Goal: Find specific page/section: Find specific page/section

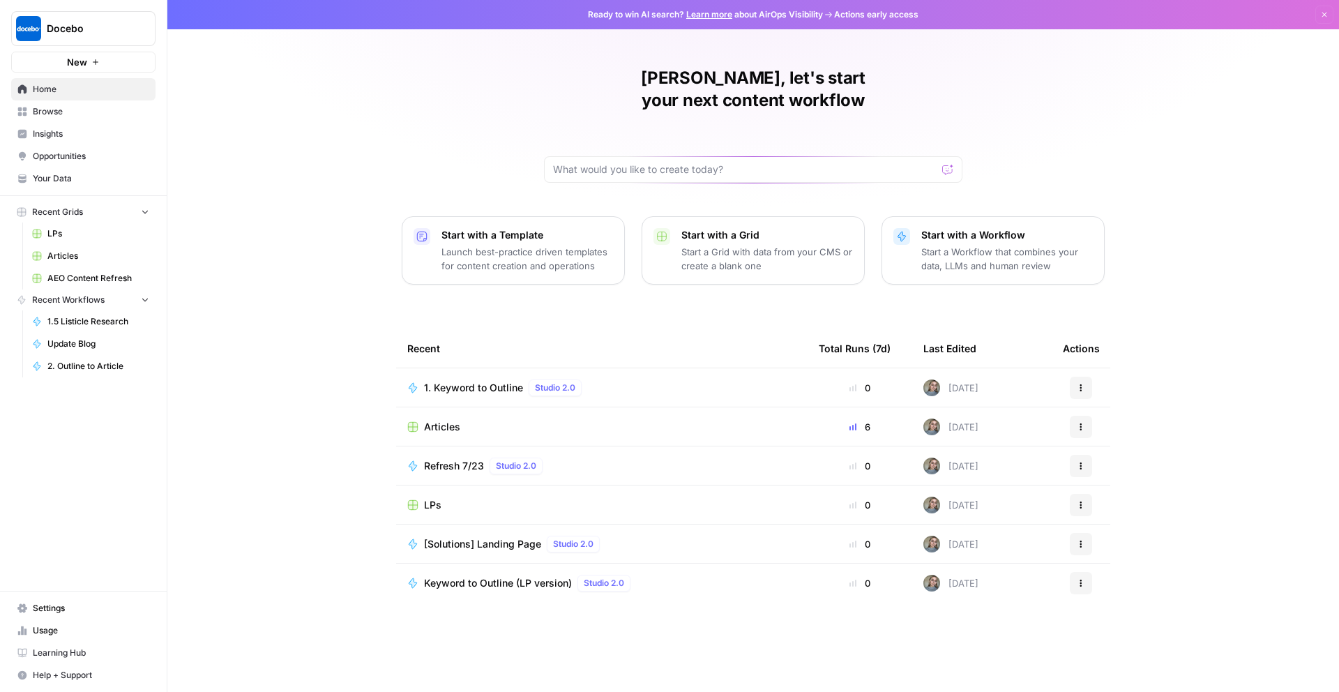
click at [429, 420] on span "Articles" at bounding box center [442, 427] width 36 height 14
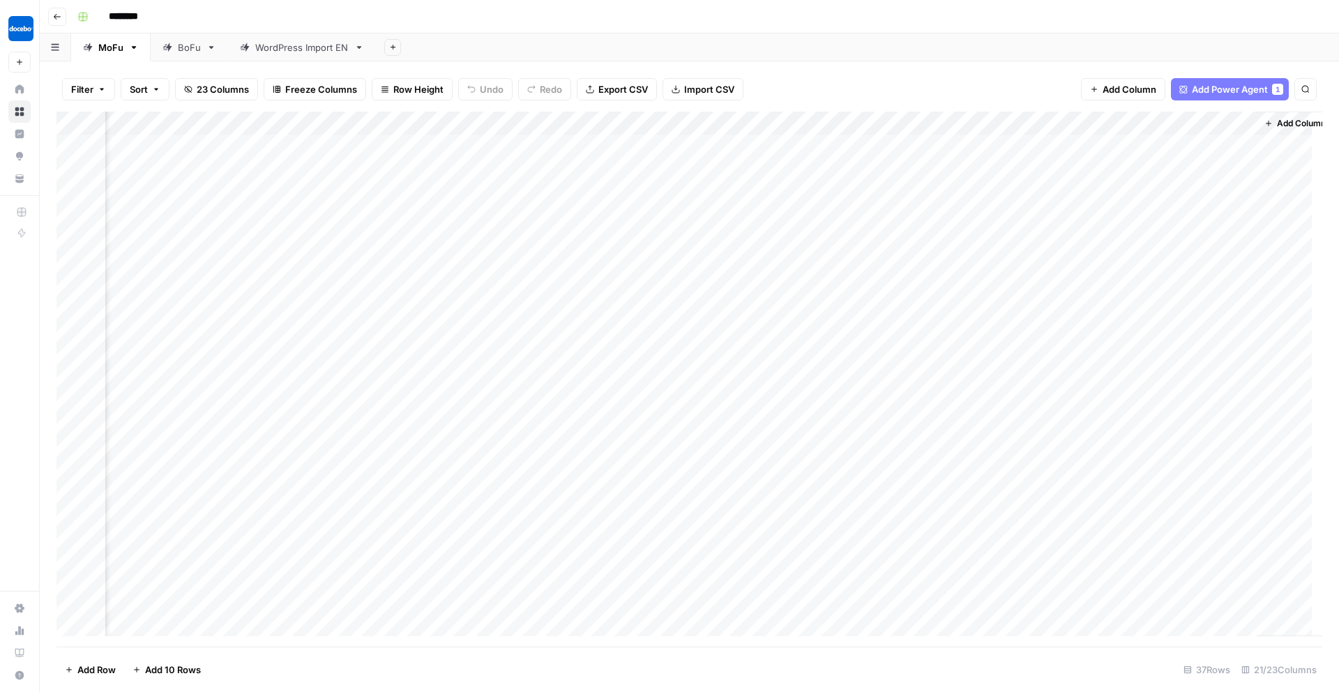
scroll to position [0, 1853]
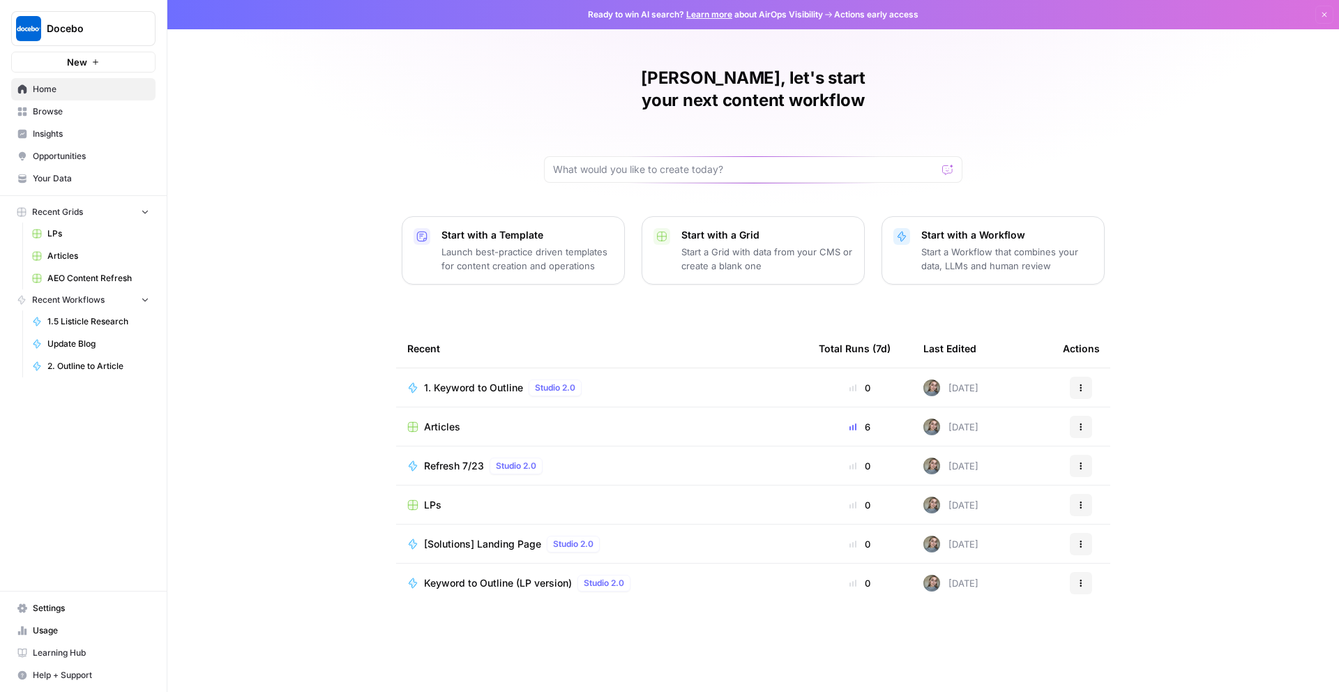
click at [62, 160] on span "Opportunities" at bounding box center [91, 156] width 116 height 13
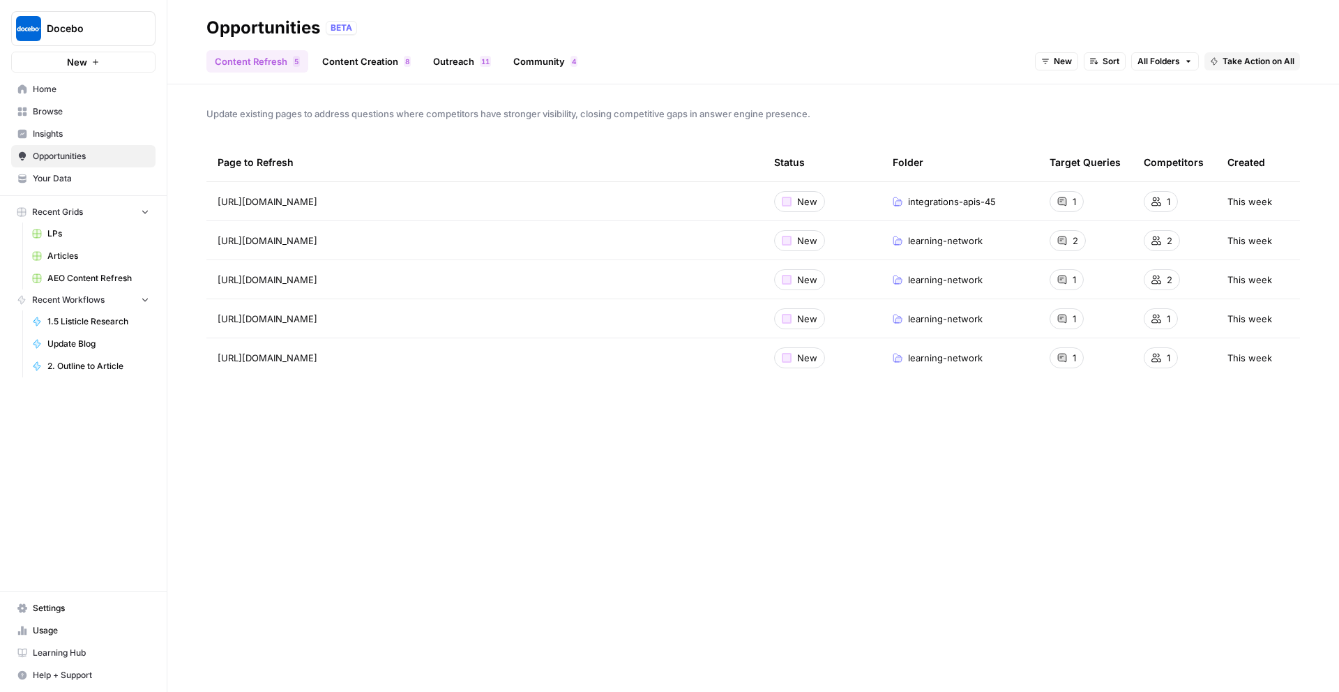
click at [374, 63] on link "Content Creation 8" at bounding box center [366, 61] width 105 height 22
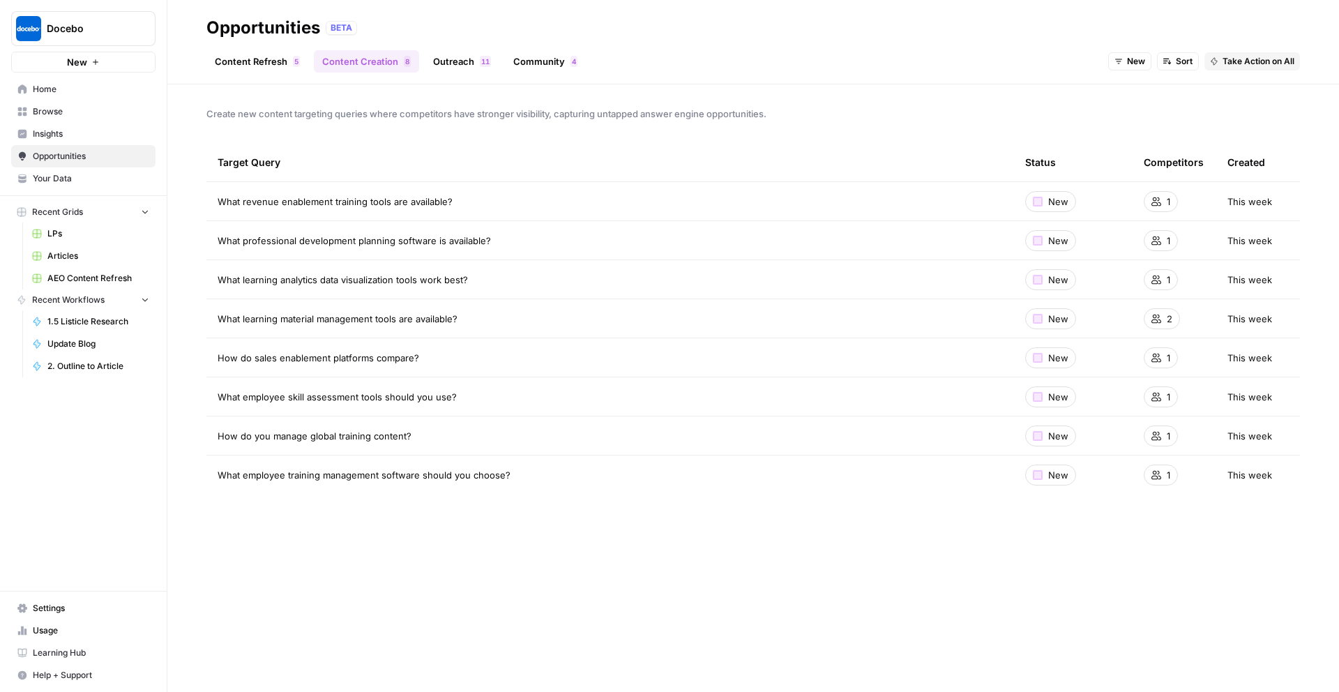
click at [449, 52] on link "Outreach 1 1" at bounding box center [462, 61] width 75 height 22
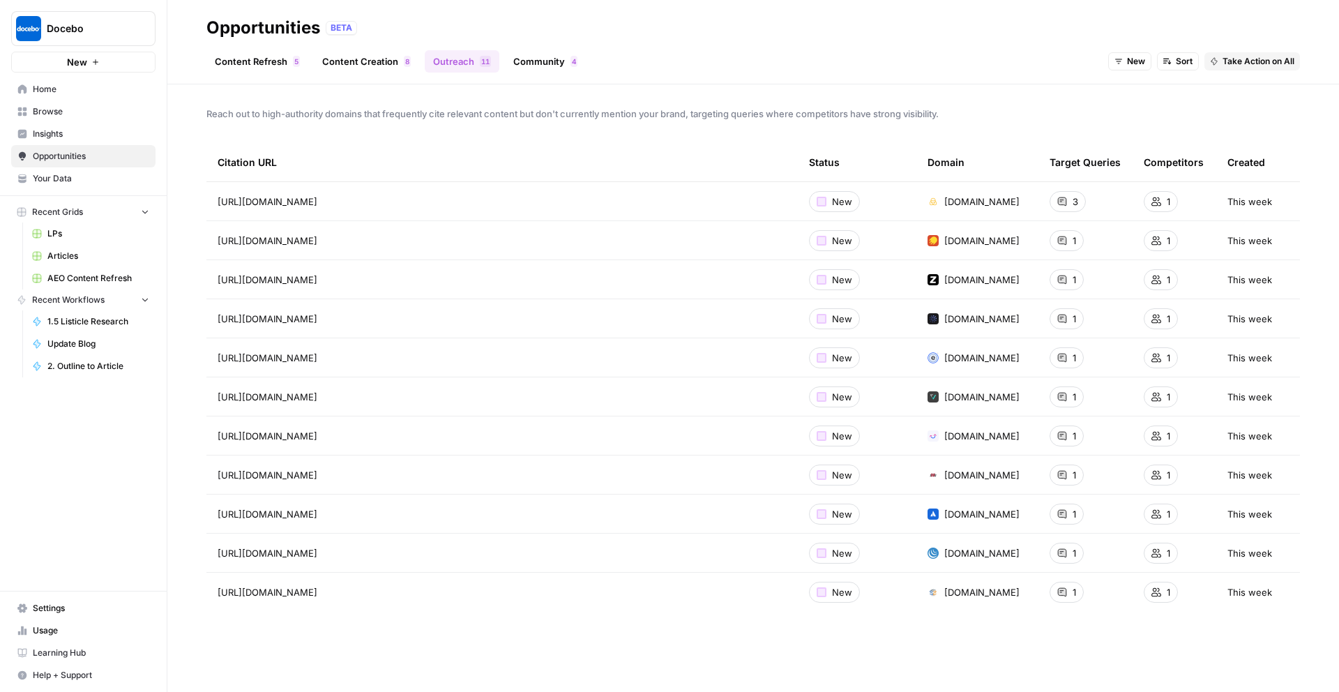
click at [538, 58] on link "Community 4" at bounding box center [545, 61] width 81 height 22
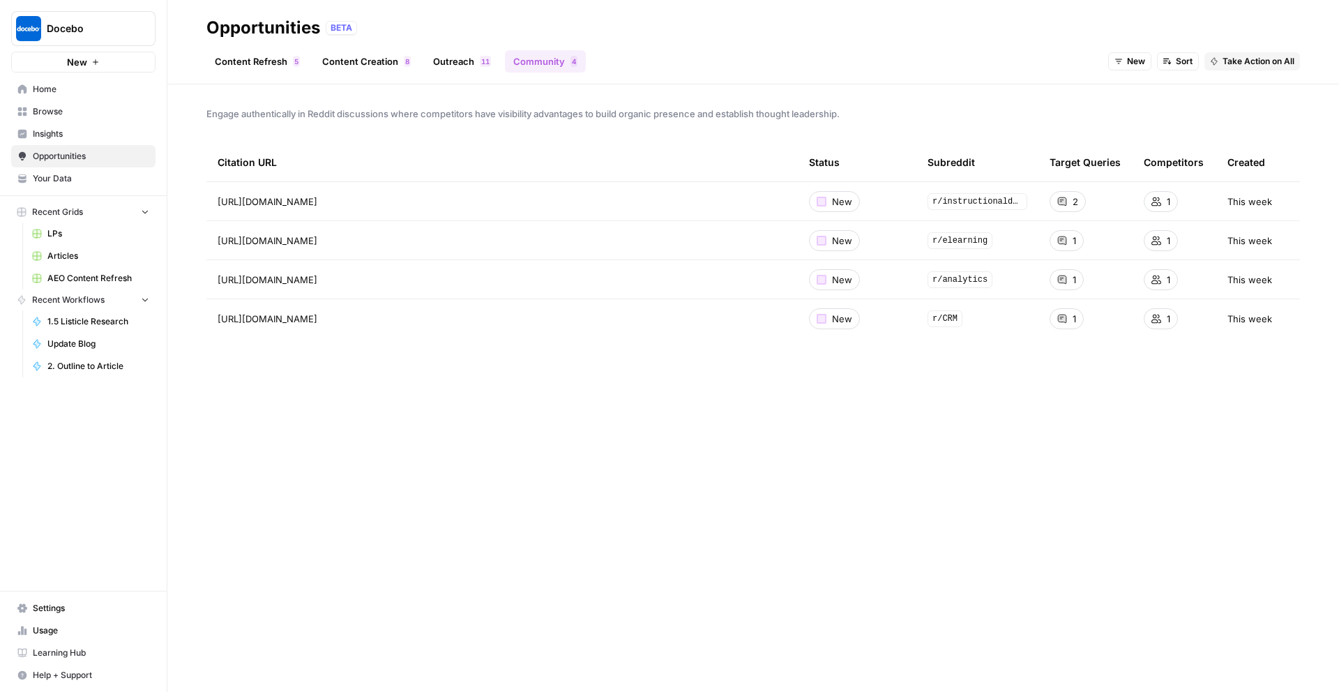
click at [74, 130] on span "Insights" at bounding box center [91, 134] width 116 height 13
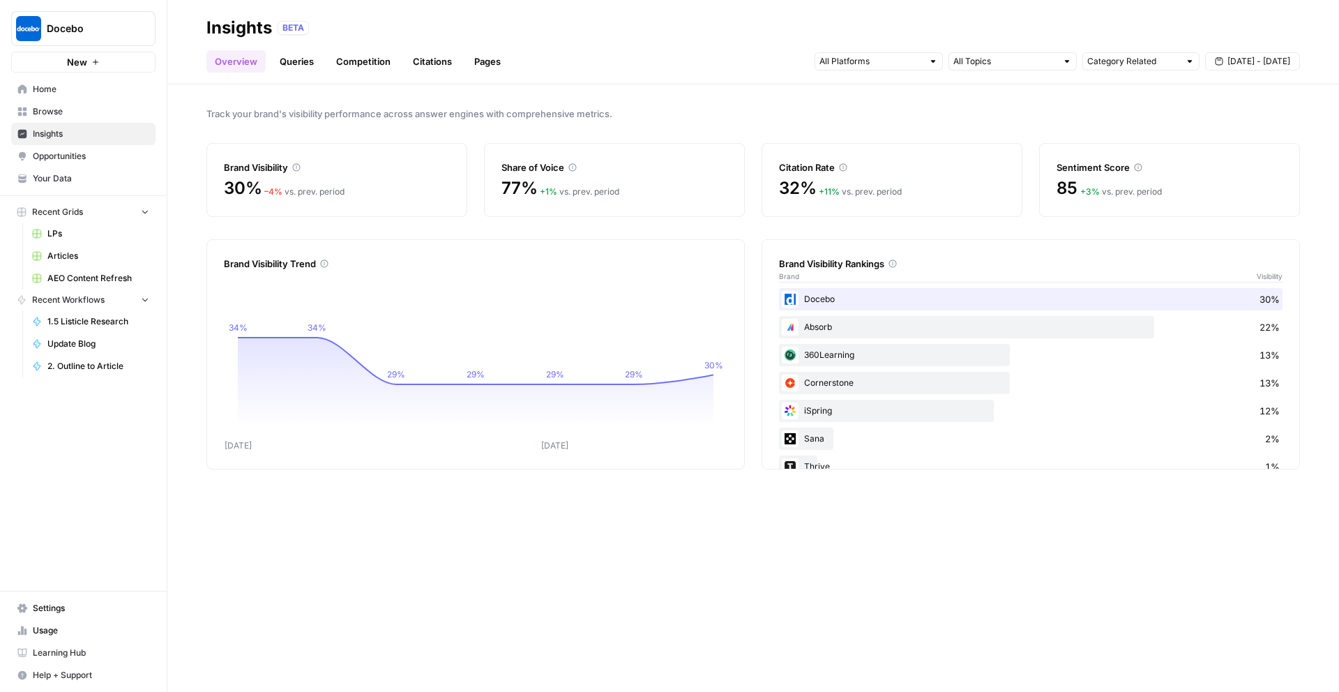
click at [86, 84] on span "Home" at bounding box center [91, 89] width 116 height 13
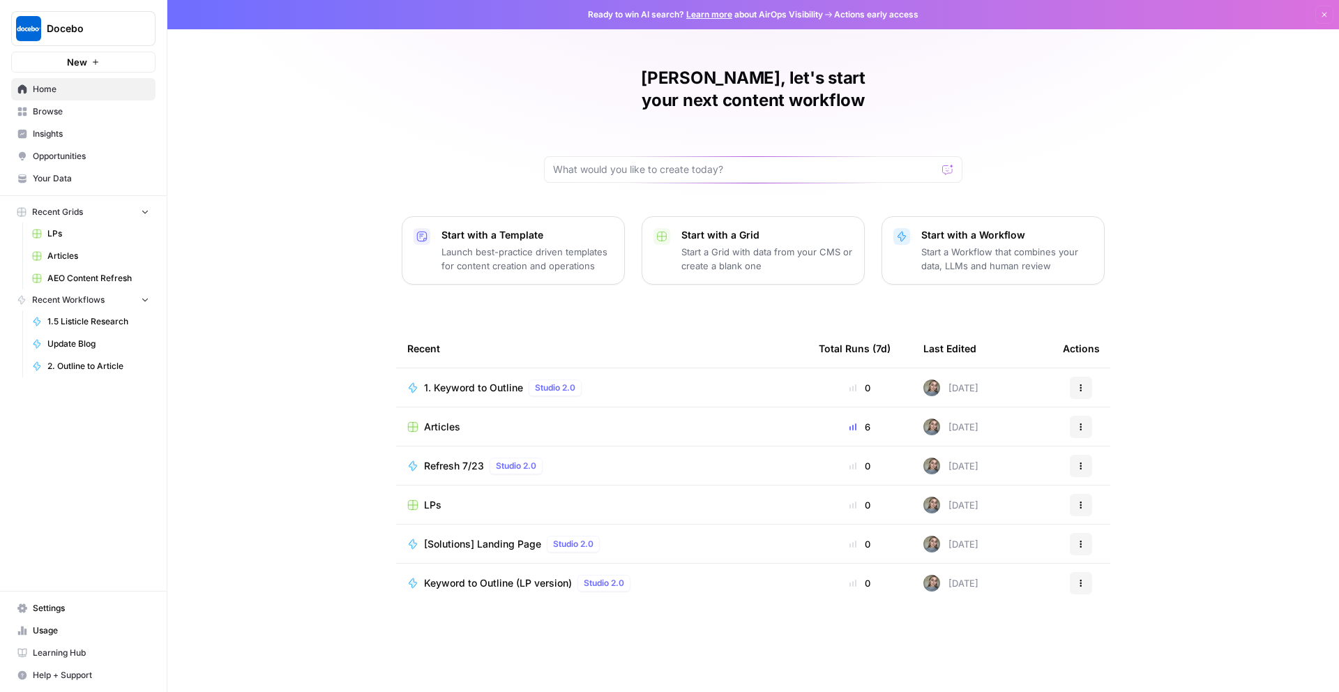
click at [109, 34] on span "Docebo" at bounding box center [89, 29] width 84 height 14
click at [77, 179] on span "Your Data" at bounding box center [91, 178] width 116 height 13
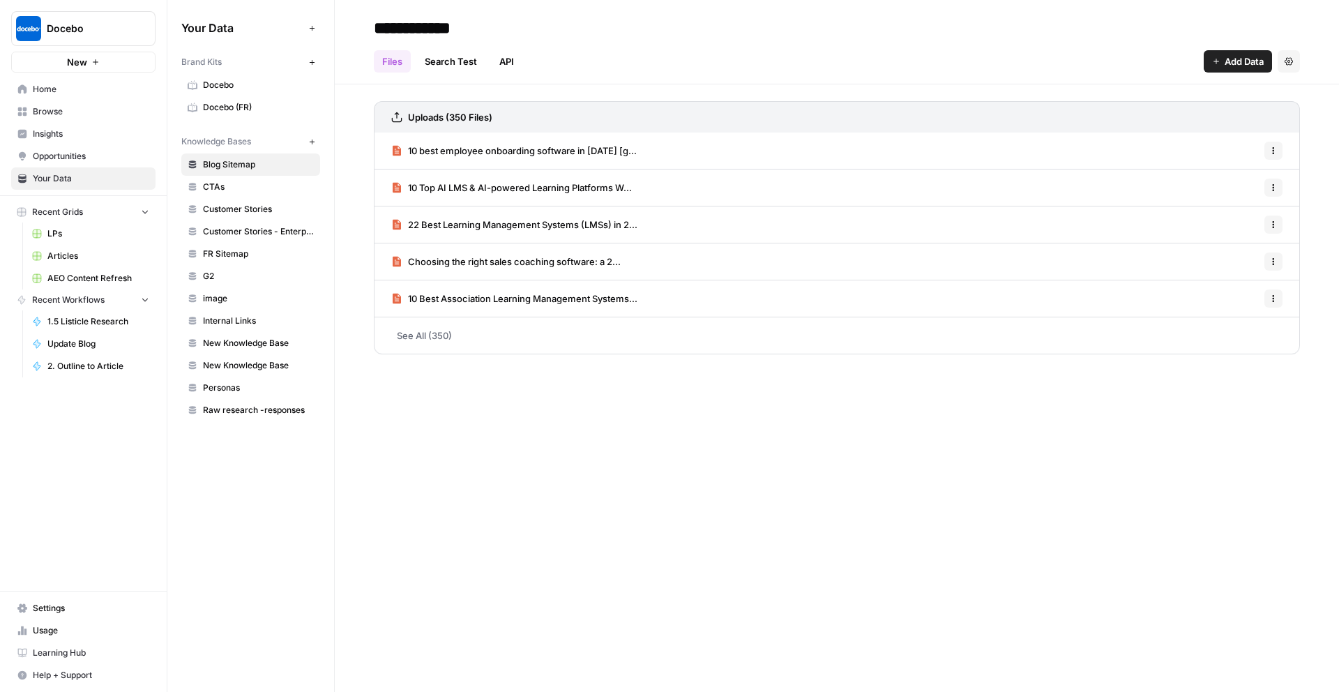
click at [243, 86] on span "Docebo" at bounding box center [258, 85] width 111 height 13
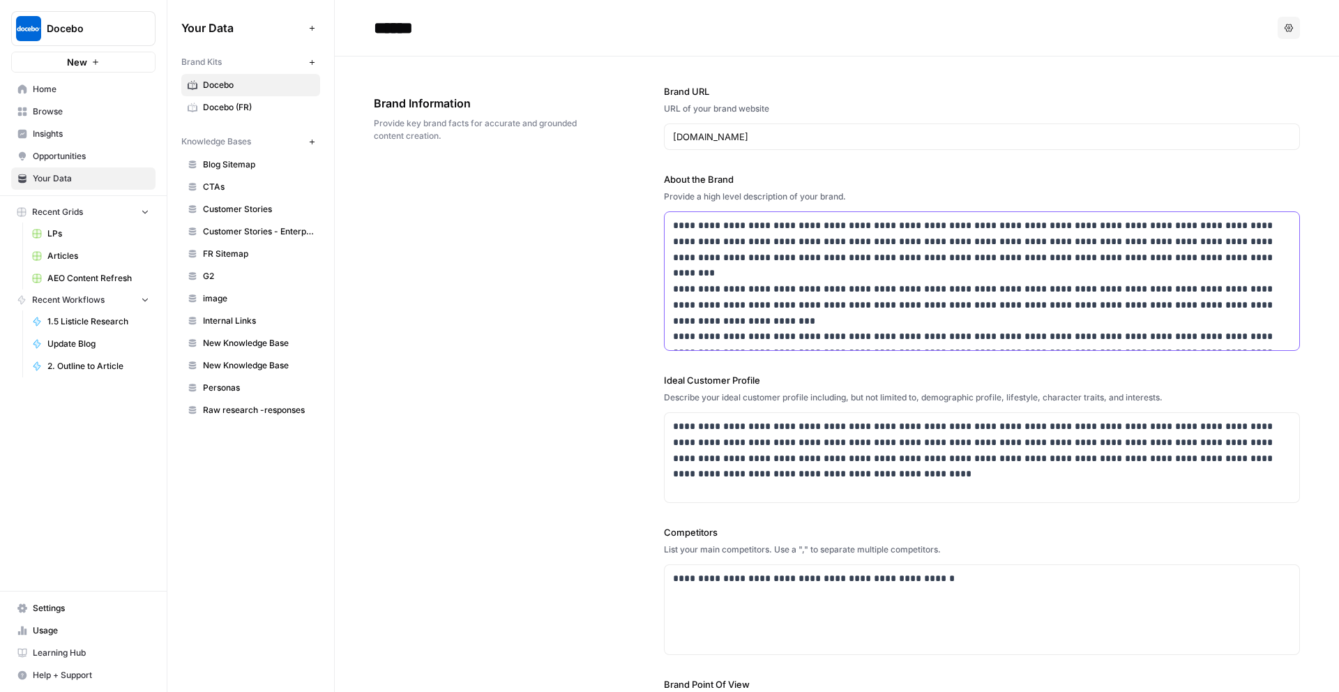
click at [763, 263] on p "**********" at bounding box center [978, 281] width 610 height 127
copy p "**********"
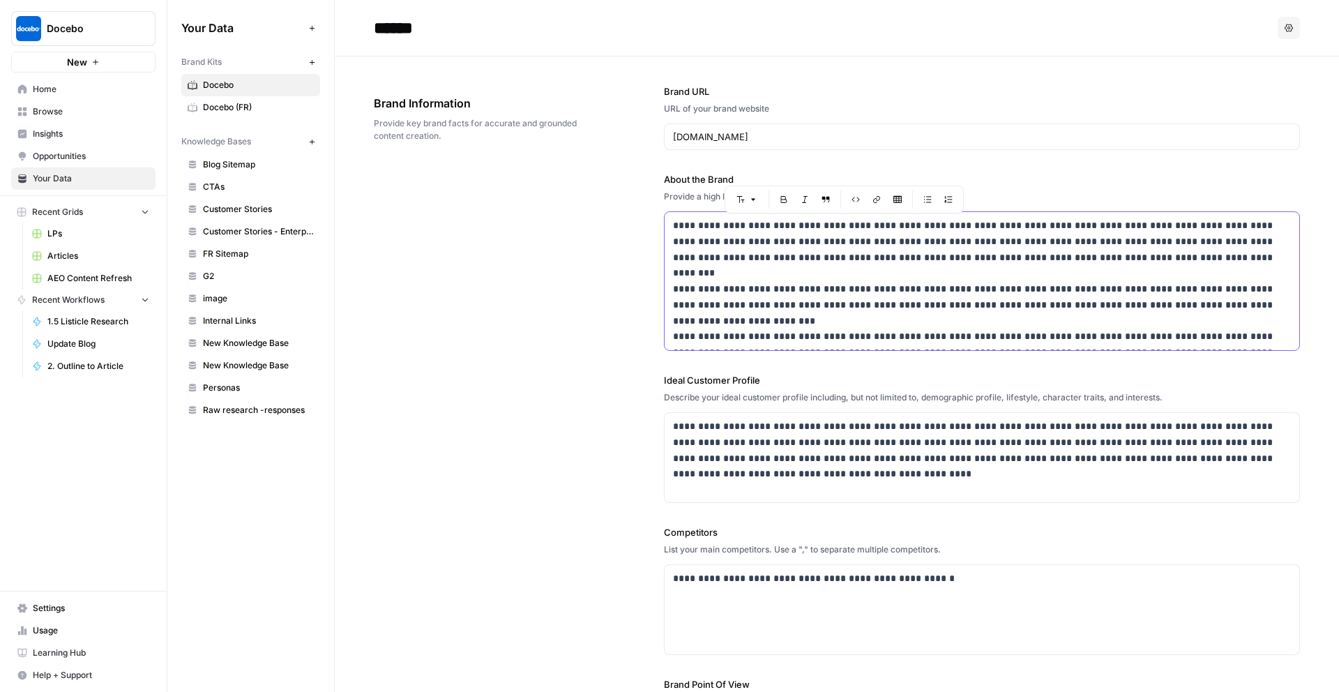
scroll to position [356, 0]
